Goal: Transaction & Acquisition: Obtain resource

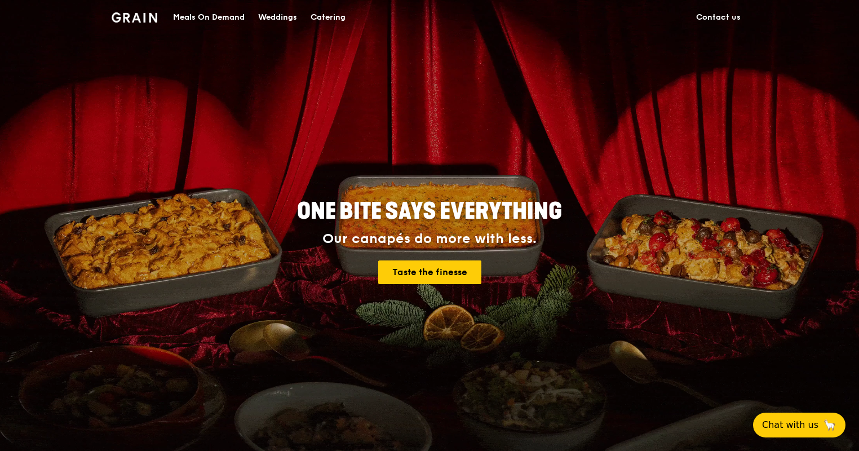
click at [209, 17] on div "Meals On Demand" at bounding box center [209, 18] width 72 height 34
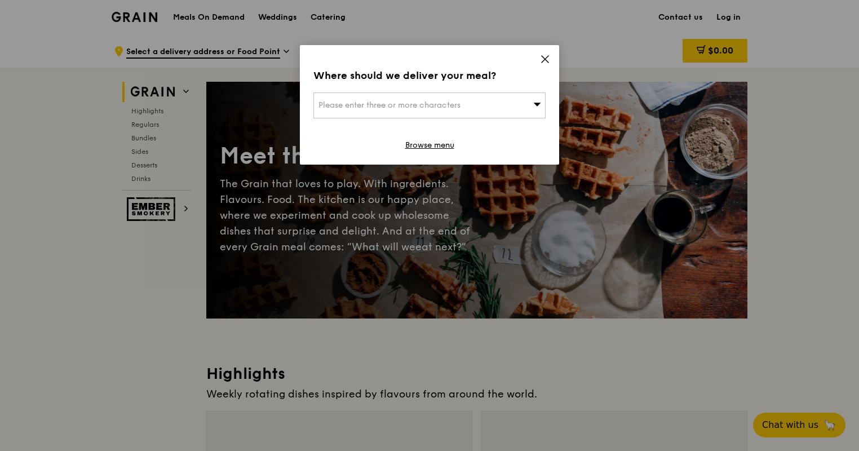
click at [547, 58] on icon at bounding box center [545, 59] width 10 height 10
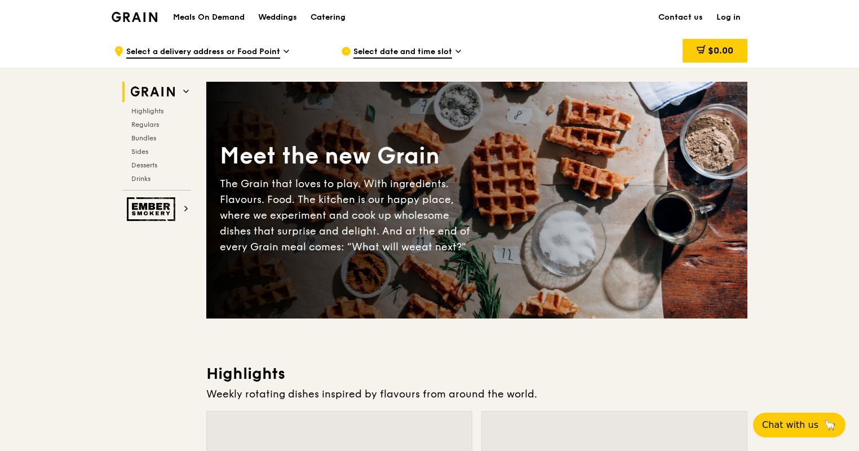
click at [325, 16] on div "Catering" at bounding box center [328, 18] width 35 height 34
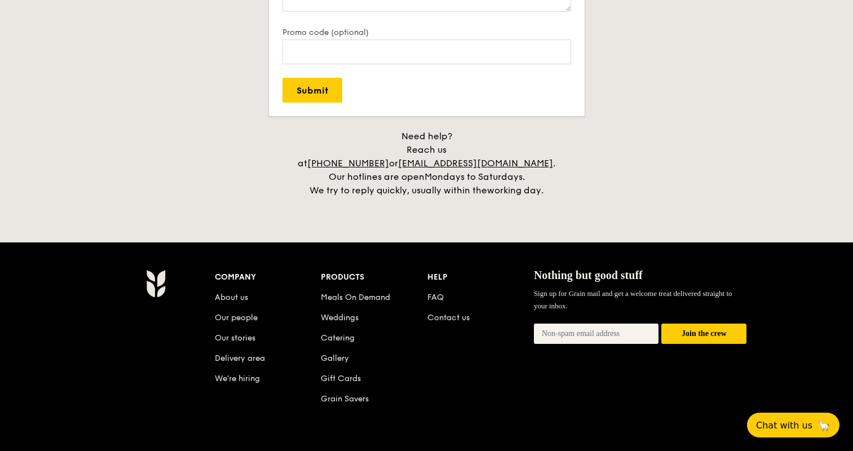
scroll to position [2606, 0]
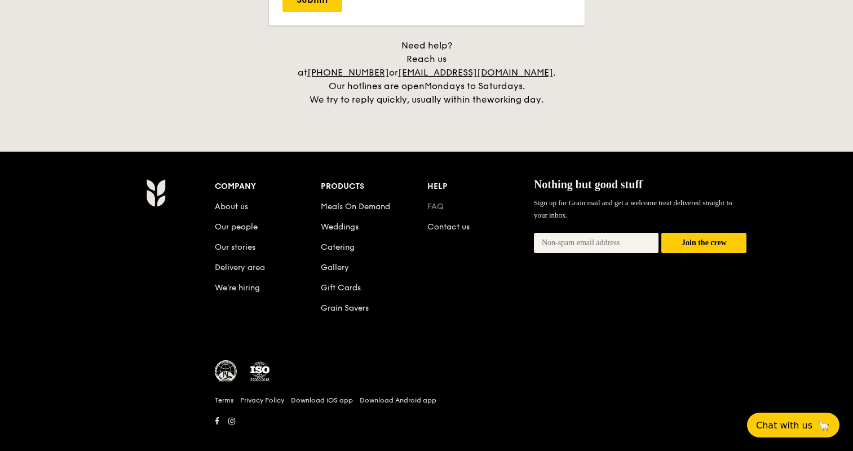
click at [442, 202] on link "FAQ" at bounding box center [435, 207] width 16 height 10
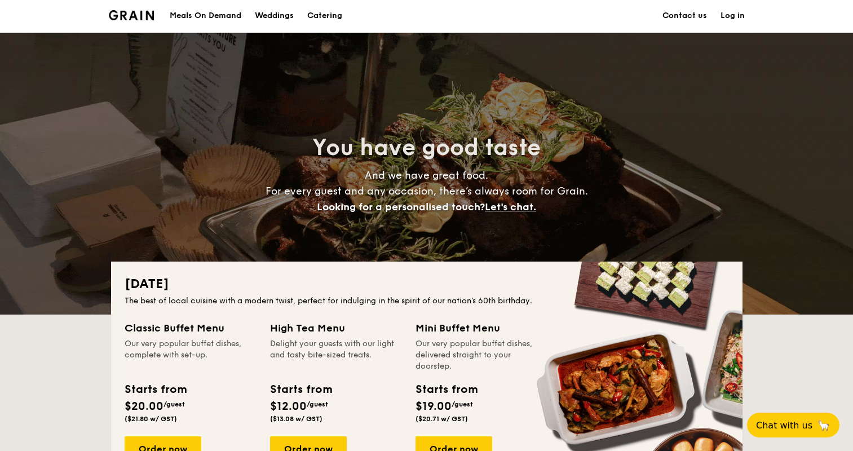
scroll to position [0, 0]
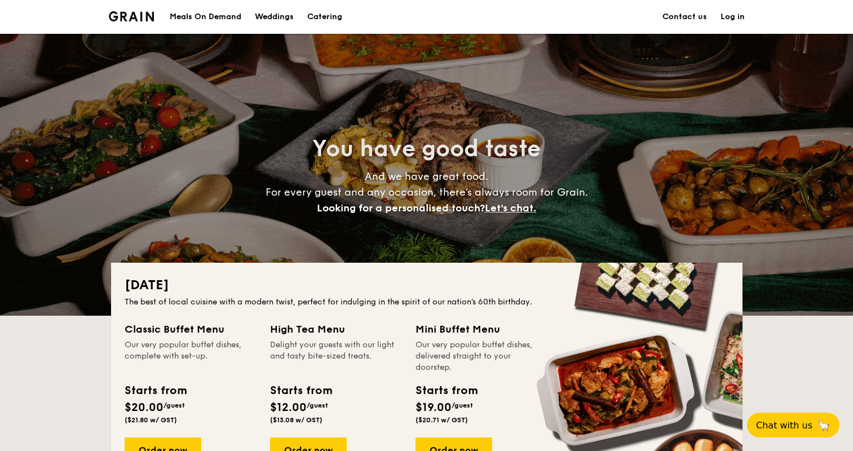
click at [329, 19] on h1 "Catering" at bounding box center [324, 17] width 35 height 34
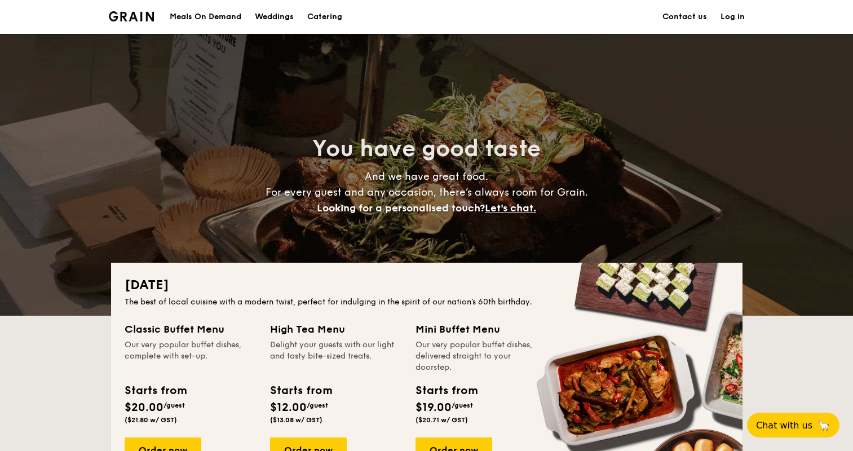
drag, startPoint x: 233, startPoint y: 277, endPoint x: 400, endPoint y: 336, distance: 176.9
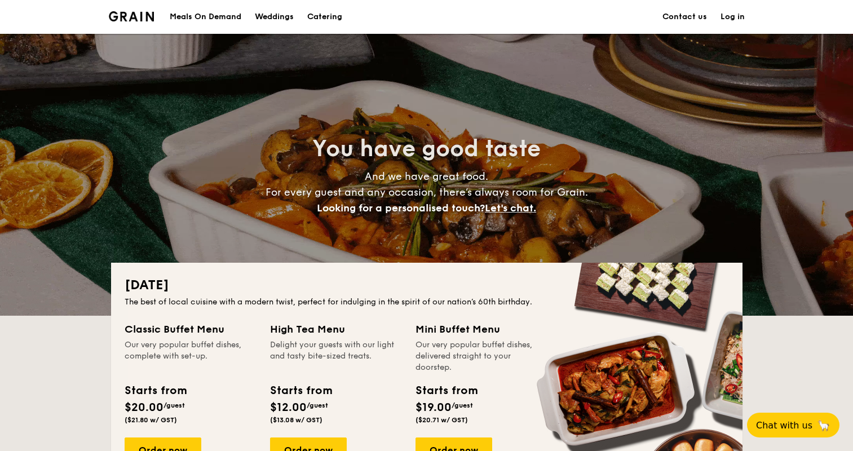
click at [400, 335] on div "National Day The best of local cuisine with a modern twist, perfect for indulgi…" at bounding box center [427, 383] width 632 height 240
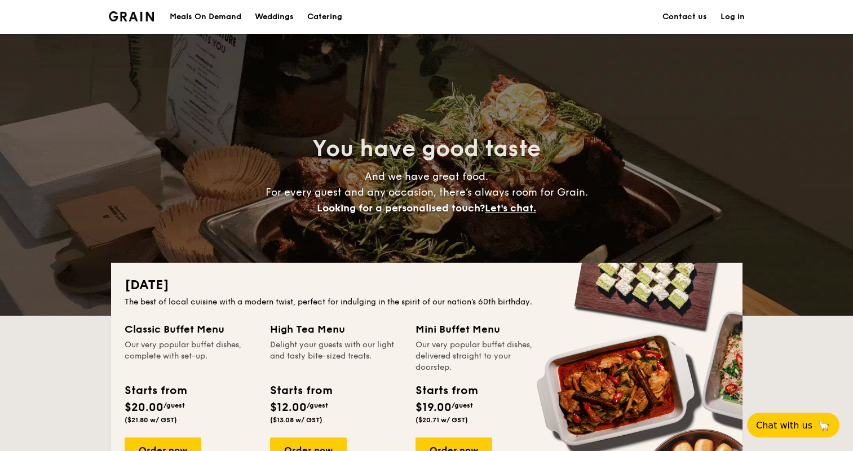
click at [405, 329] on div "High Tea Menu Delight your guests with our light and tasty bite-sized treats. S…" at bounding box center [342, 400] width 145 height 159
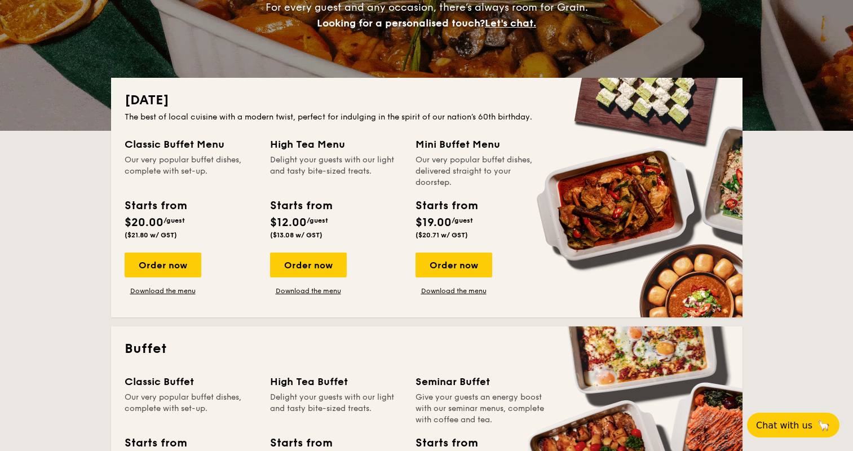
scroll to position [226, 0]
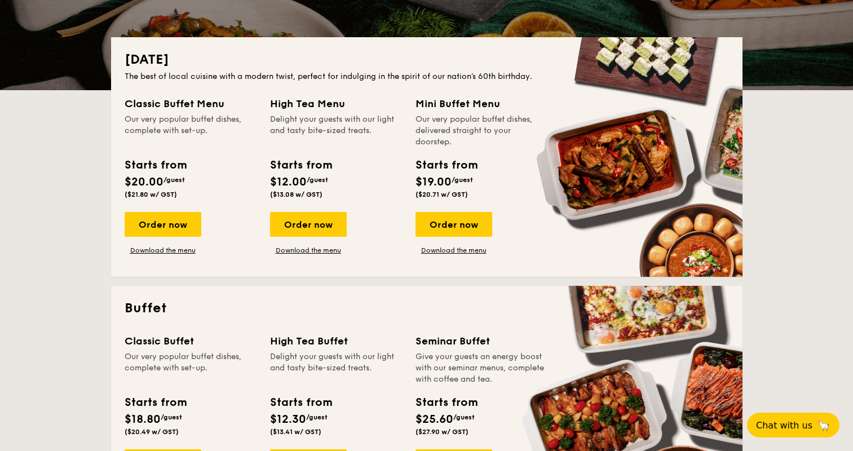
click at [377, 177] on div "Starts from $12.00 /guest ($13.08 w/ GST)" at bounding box center [336, 180] width 141 height 46
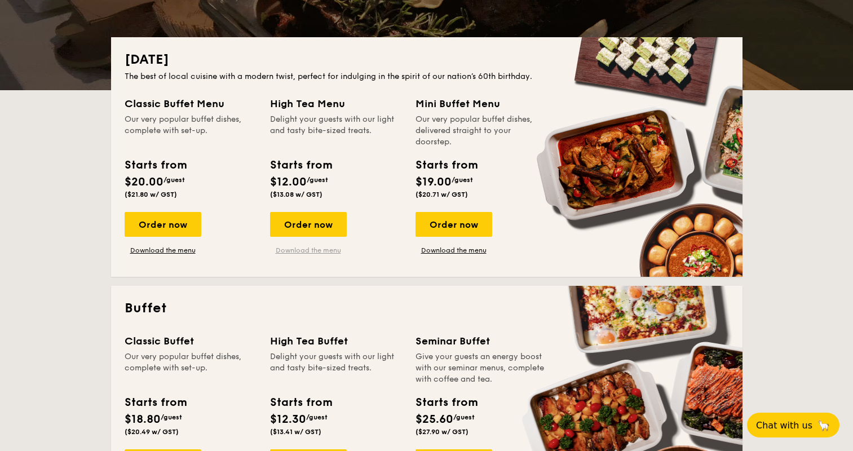
click at [320, 254] on link "Download the menu" at bounding box center [308, 250] width 77 height 9
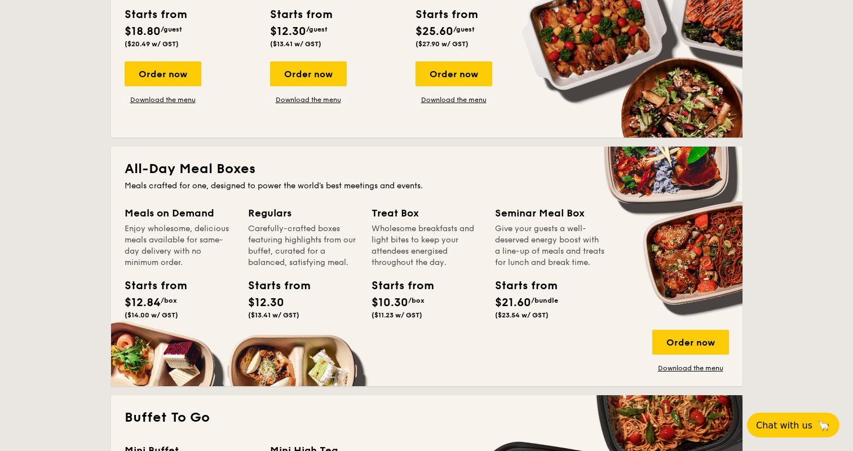
scroll to position [620, 0]
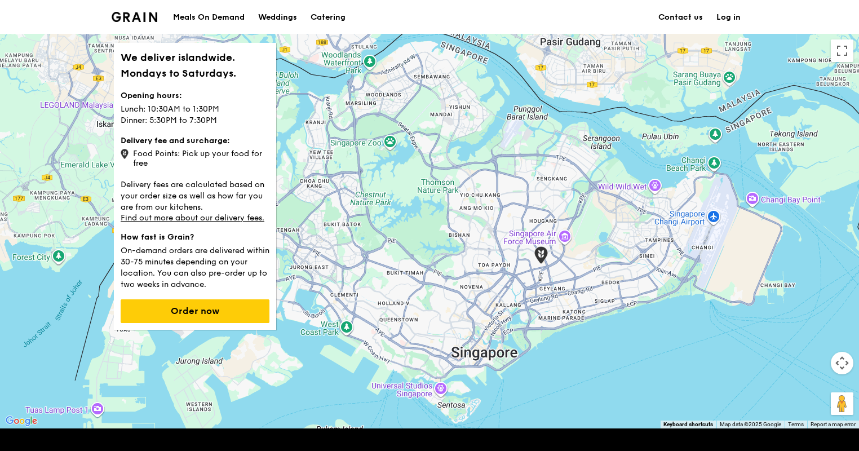
drag, startPoint x: 162, startPoint y: 107, endPoint x: 231, endPoint y: 145, distance: 78.3
click at [230, 153] on div "We deliver islandwide. Mondays to Saturdays. Opening hours: Lunch: 10:30AM to 1…" at bounding box center [195, 186] width 162 height 287
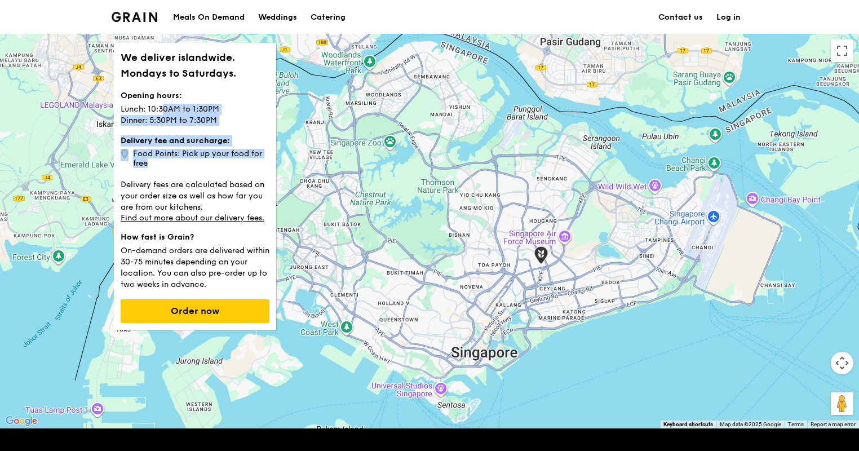
click at [222, 178] on p "Delivery fees are calculated based on your order size as well as how far you ar…" at bounding box center [195, 195] width 149 height 36
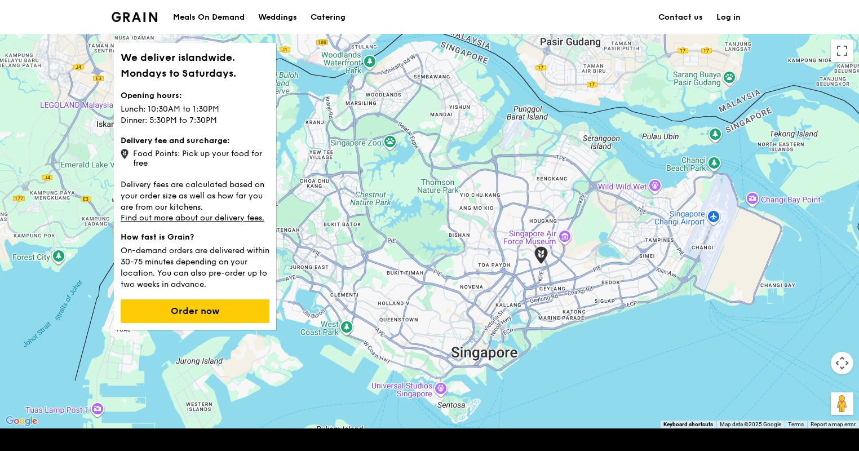
drag, startPoint x: 177, startPoint y: 56, endPoint x: 228, endPoint y: 101, distance: 67.9
click at [228, 101] on div "We deliver islandwide. Mondays to Saturdays. Opening hours: Lunch: 10:30AM to 1…" at bounding box center [195, 186] width 162 height 287
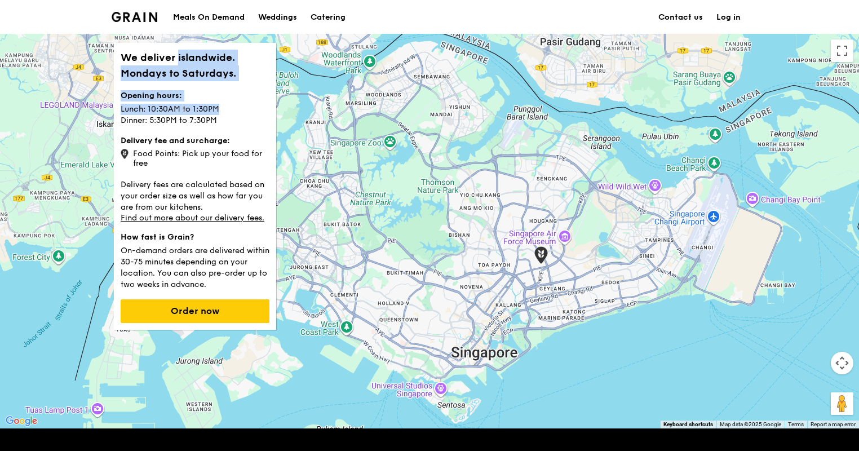
click at [226, 103] on p "Lunch: 10:30AM to 1:30PM Dinner: 5:30PM to 7:30PM" at bounding box center [195, 113] width 149 height 25
click at [151, 105] on p "Lunch: 10:30AM to 1:30PM Dinner: 5:30PM to 7:30PM" at bounding box center [195, 113] width 149 height 25
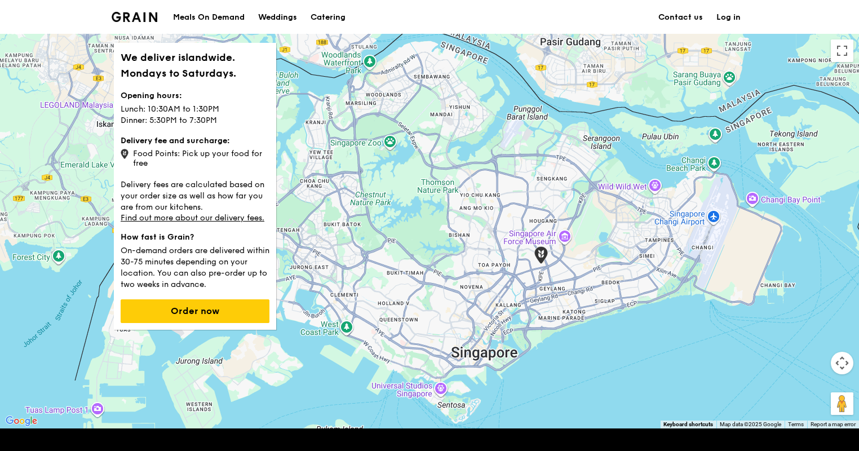
drag, startPoint x: 162, startPoint y: 114, endPoint x: 217, endPoint y: 174, distance: 81.1
click at [215, 180] on div "We deliver islandwide. Mondays to Saturdays. Opening hours: Lunch: 10:30AM to 1…" at bounding box center [195, 186] width 162 height 287
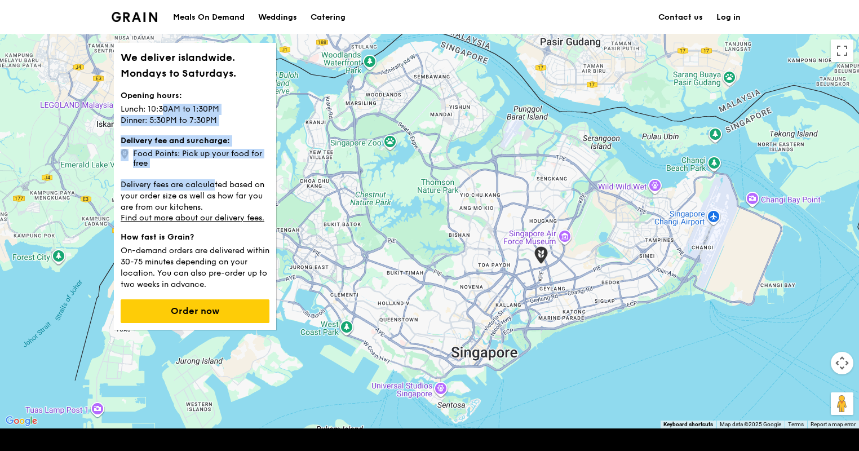
click at [215, 180] on p "Delivery fees are calculated based on your order size as well as how far you ar…" at bounding box center [195, 195] width 149 height 36
click at [233, 190] on p "Delivery fees are calculated based on your order size as well as how far you ar…" at bounding box center [195, 195] width 149 height 36
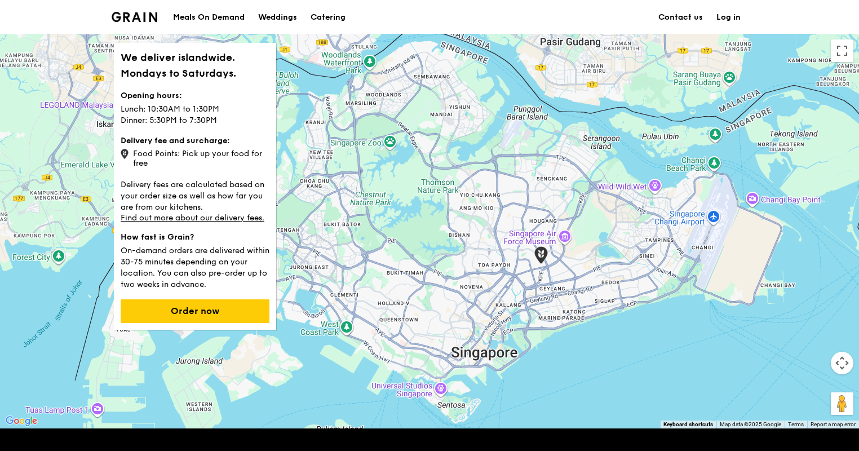
drag, startPoint x: 182, startPoint y: 186, endPoint x: 271, endPoint y: 214, distance: 93.6
click at [271, 214] on div "We deliver islandwide. Mondays to Saturdays. Opening hours: Lunch: 10:30AM to 1…" at bounding box center [195, 186] width 162 height 287
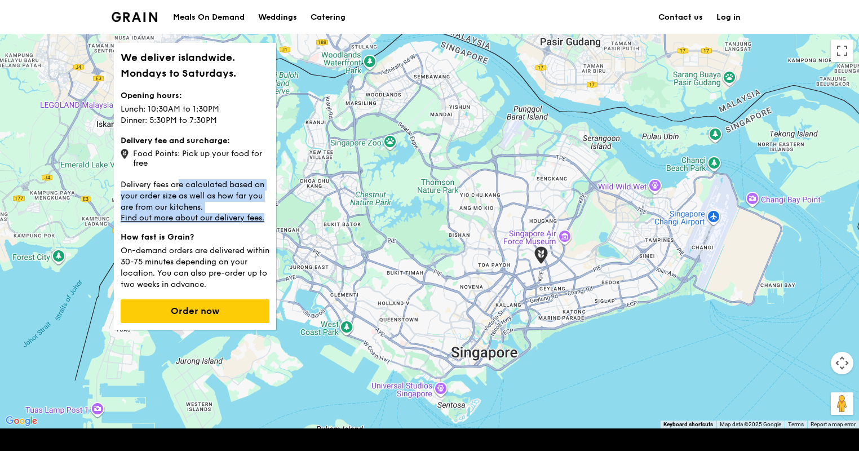
click at [233, 239] on p "How fast is Grain?" at bounding box center [195, 237] width 149 height 11
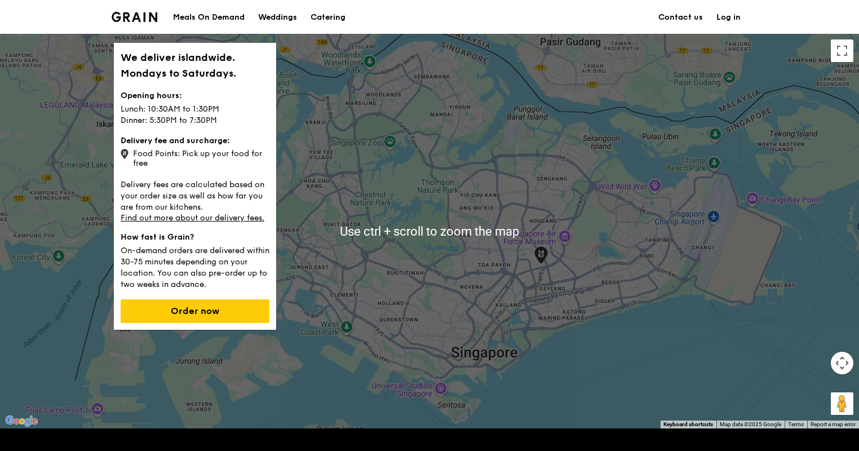
click at [174, 94] on strong "Opening hours:" at bounding box center [151, 96] width 61 height 10
